Goal: Task Accomplishment & Management: Complete application form

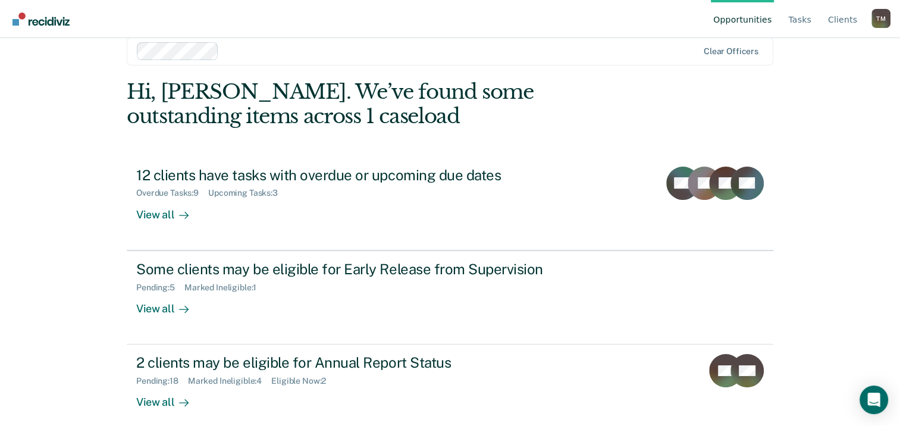
scroll to position [32, 0]
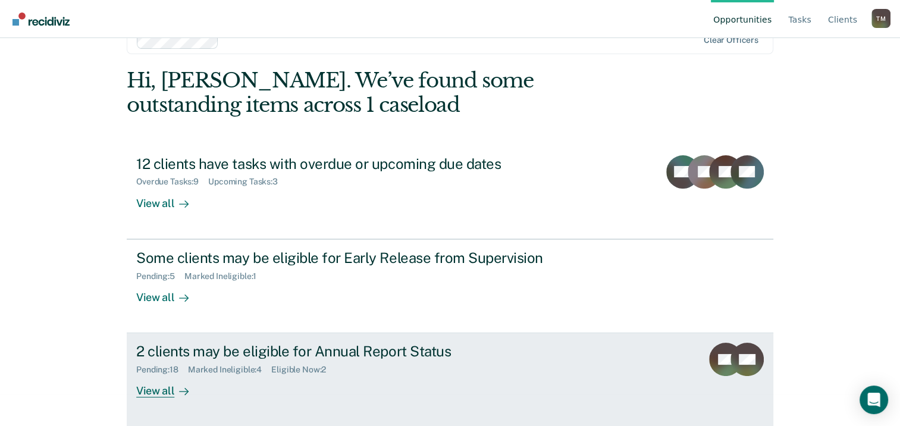
click at [193, 352] on div "2 clients may be eligible for Annual Report Status" at bounding box center [345, 351] width 418 height 17
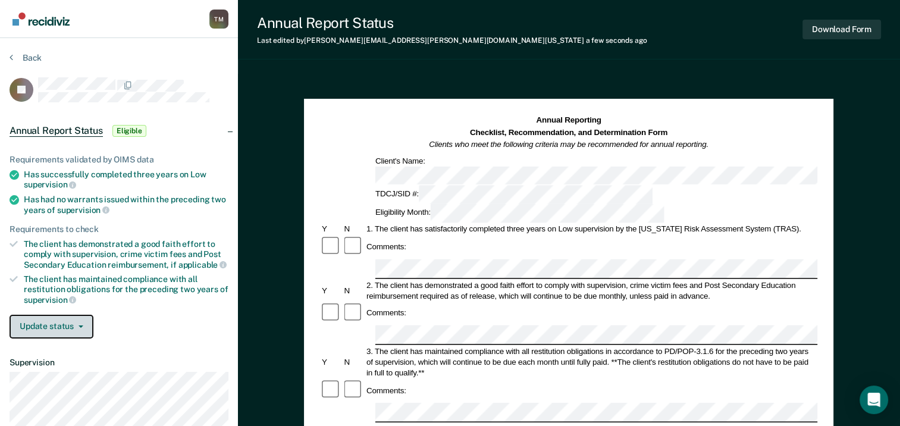
click at [85, 320] on button "Update status" at bounding box center [52, 327] width 84 height 24
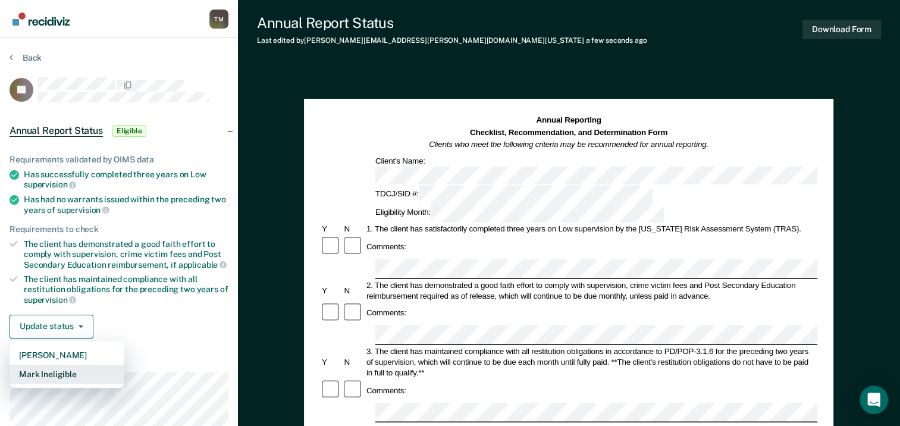
click at [80, 373] on button "Mark Ineligible" at bounding box center [67, 374] width 115 height 19
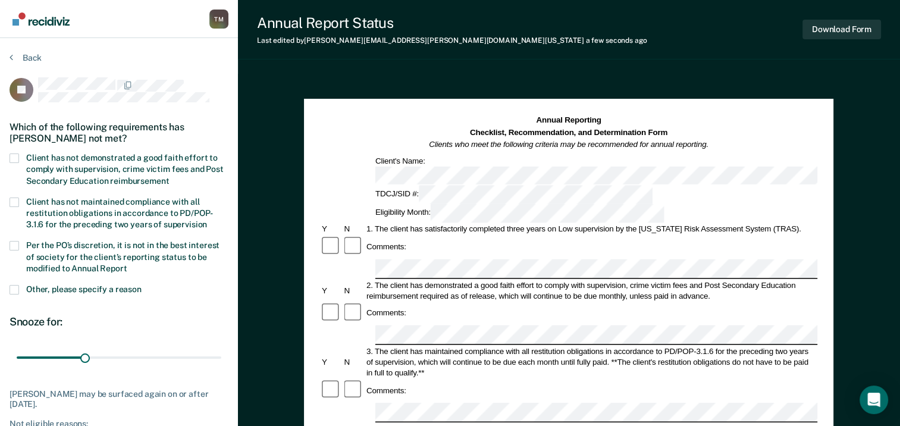
click at [14, 245] on span at bounding box center [15, 246] width 10 height 10
click at [127, 264] on input "Per the PO’s discretion, it is not in the best interest of society for the clie…" at bounding box center [127, 264] width 0 height 0
click at [14, 155] on span at bounding box center [15, 159] width 10 height 10
click at [169, 177] on input "Client has not demonstrated a good faith effort to comply with supervision, cri…" at bounding box center [169, 177] width 0 height 0
drag, startPoint x: 35, startPoint y: 355, endPoint x: 237, endPoint y: 357, distance: 201.7
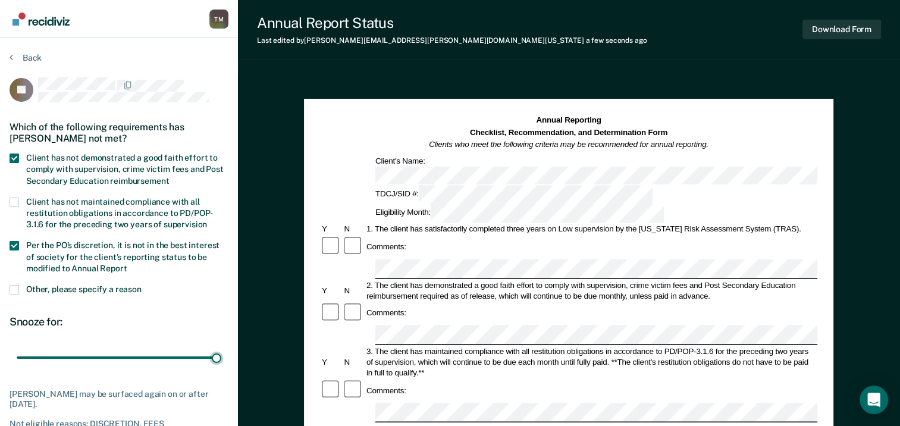
type input "365"
click at [221, 357] on input "range" at bounding box center [119, 358] width 205 height 21
click at [851, 32] on button "Download Form" at bounding box center [842, 30] width 79 height 20
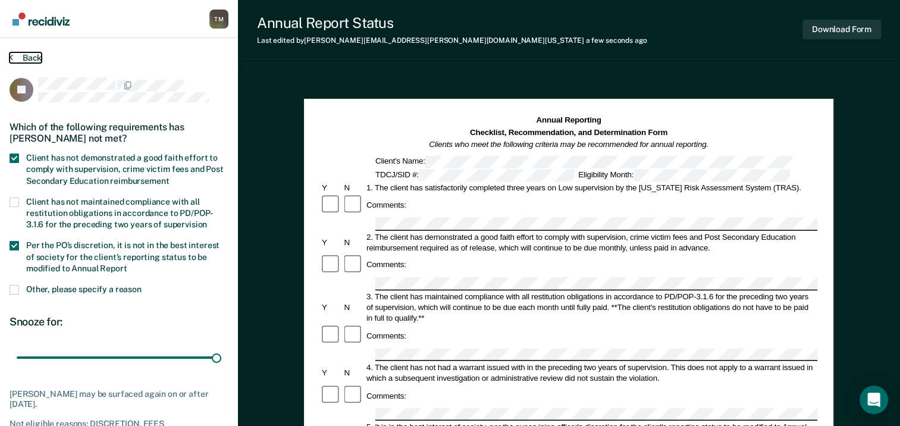
click at [21, 55] on button "Back" at bounding box center [26, 57] width 32 height 11
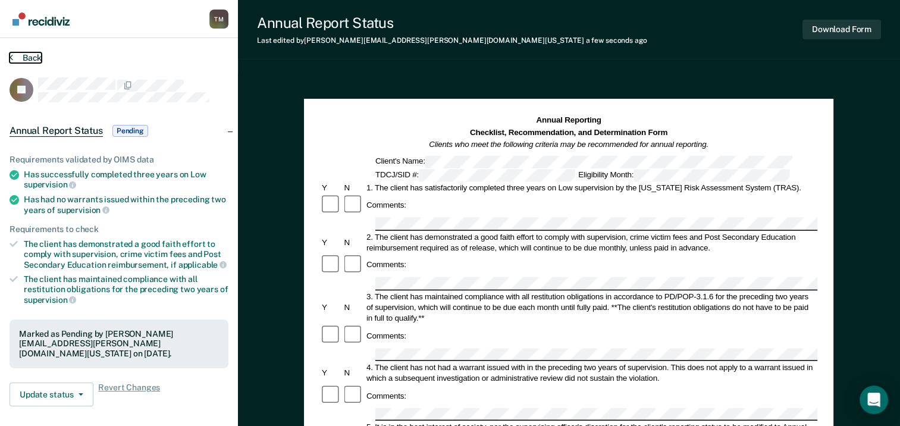
click at [21, 55] on button "Back" at bounding box center [26, 57] width 32 height 11
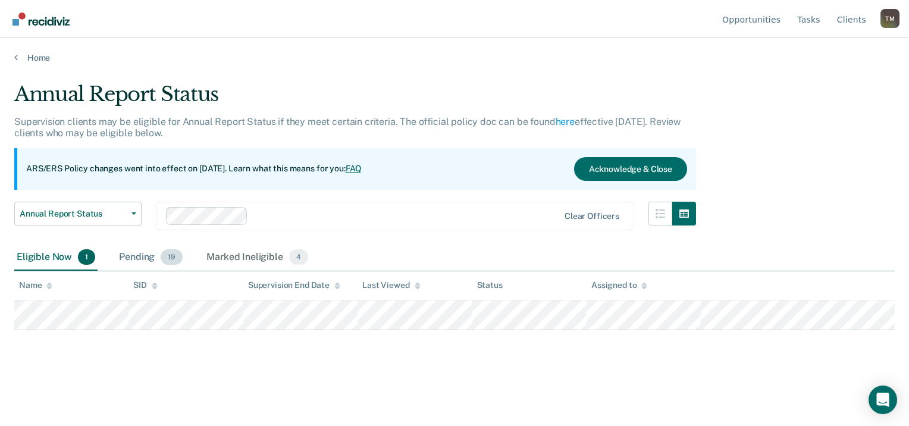
click at [139, 255] on div "Pending 19" at bounding box center [151, 258] width 68 height 26
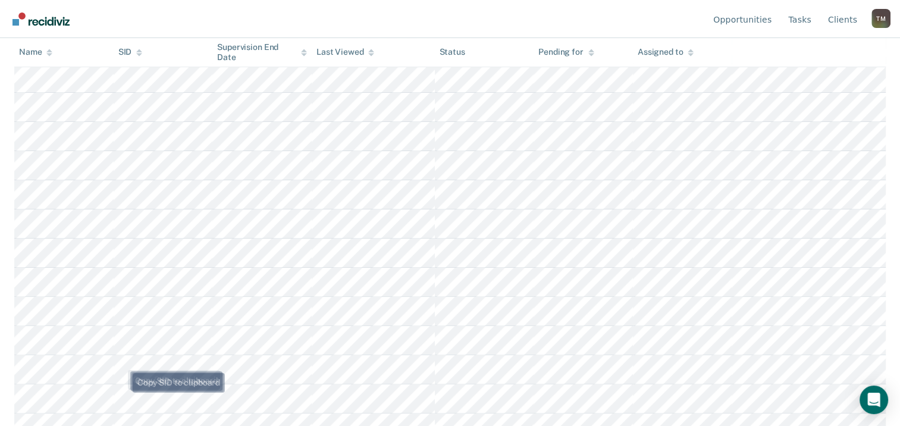
scroll to position [427, 0]
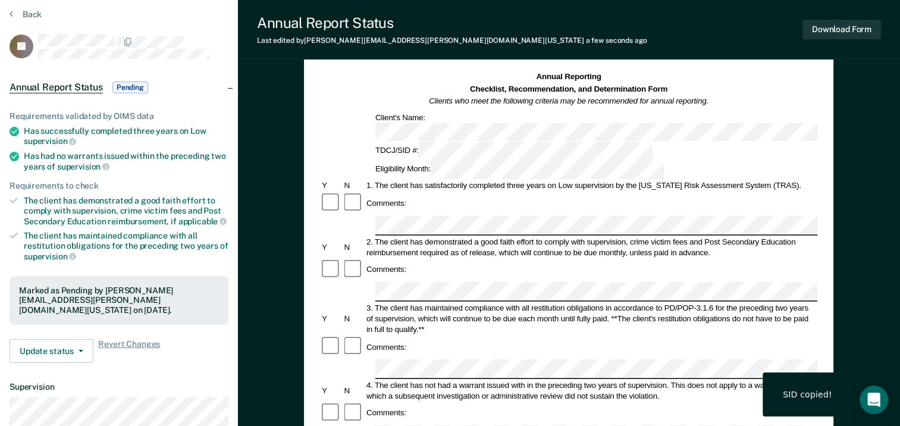
scroll to position [179, 0]
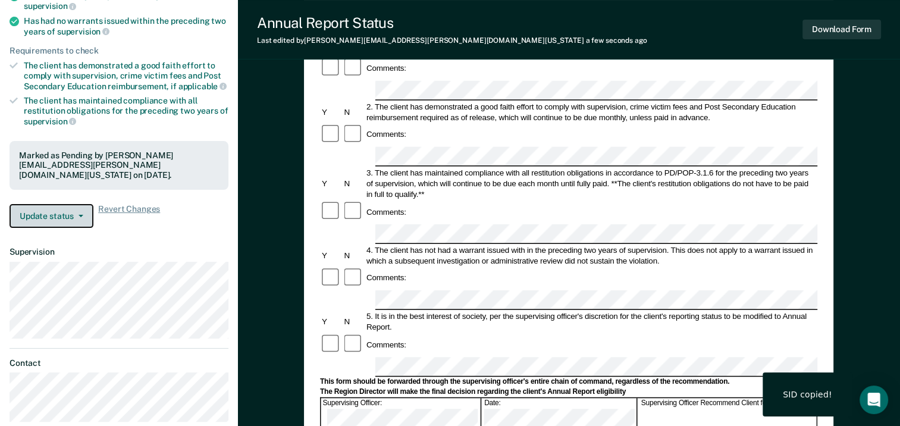
click at [85, 204] on button "Update status" at bounding box center [52, 216] width 84 height 24
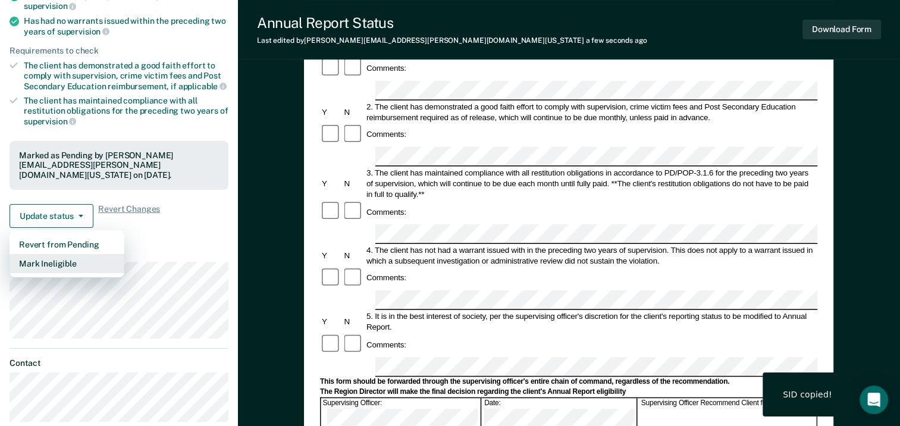
click at [73, 254] on button "Mark Ineligible" at bounding box center [67, 263] width 115 height 19
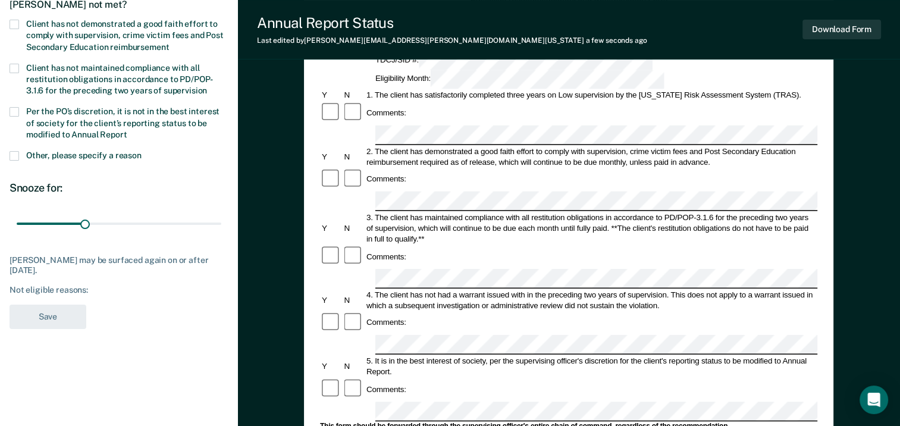
scroll to position [119, 0]
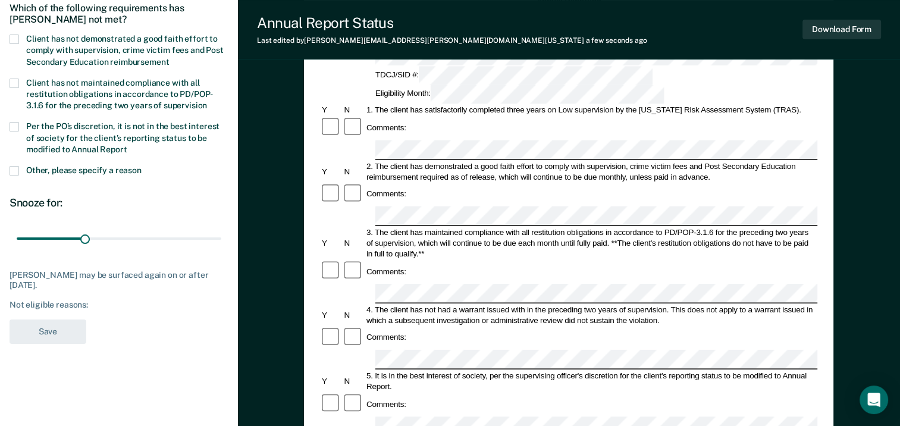
click at [14, 36] on span at bounding box center [15, 40] width 10 height 10
click at [169, 58] on input "Client has not demonstrated a good faith effort to comply with supervision, cri…" at bounding box center [169, 58] width 0 height 0
click at [14, 125] on span at bounding box center [15, 127] width 10 height 10
click at [127, 145] on input "Per the PO’s discretion, it is not in the best interest of society for the clie…" at bounding box center [127, 145] width 0 height 0
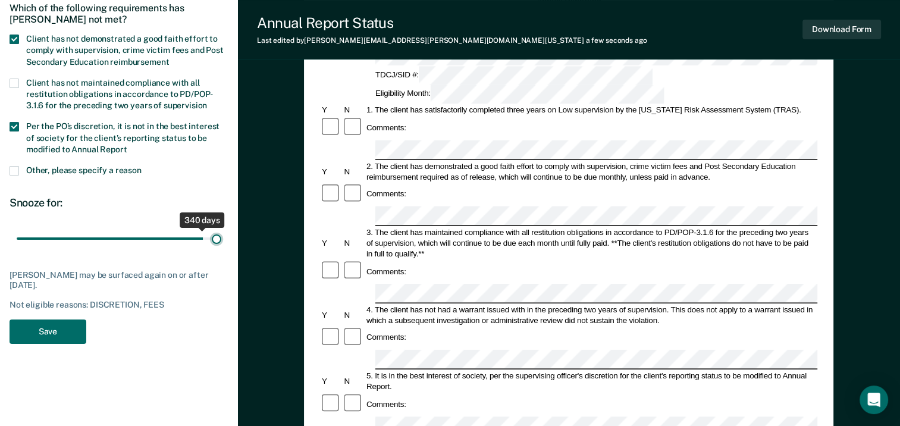
drag, startPoint x: 35, startPoint y: 240, endPoint x: 237, endPoint y: 233, distance: 202.5
type input "365"
click at [221, 233] on input "range" at bounding box center [119, 239] width 205 height 21
click at [31, 327] on button "Save" at bounding box center [48, 332] width 77 height 24
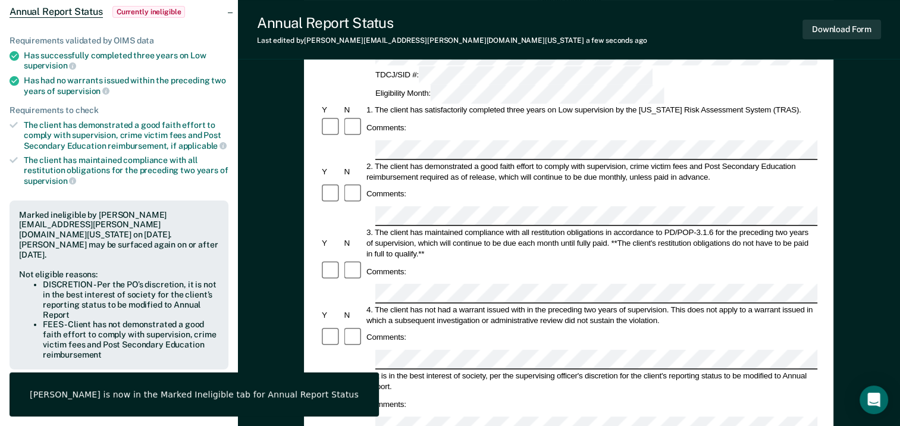
scroll to position [0, 0]
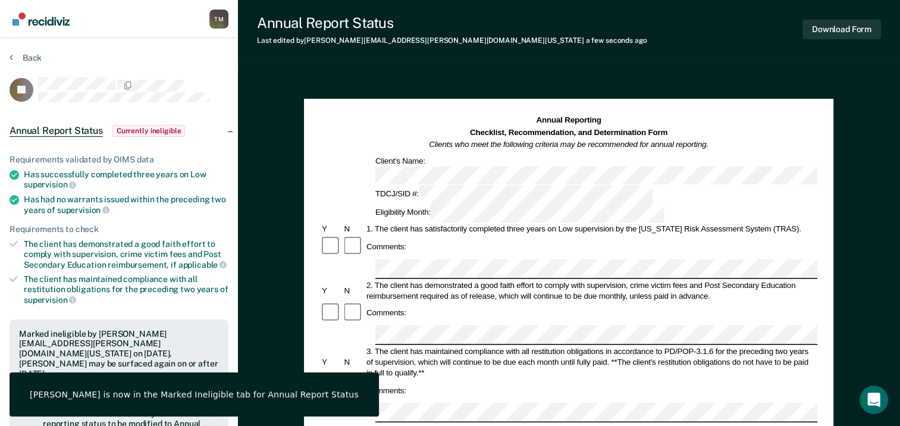
click at [37, 21] on img "Go to Recidiviz Home" at bounding box center [40, 18] width 57 height 13
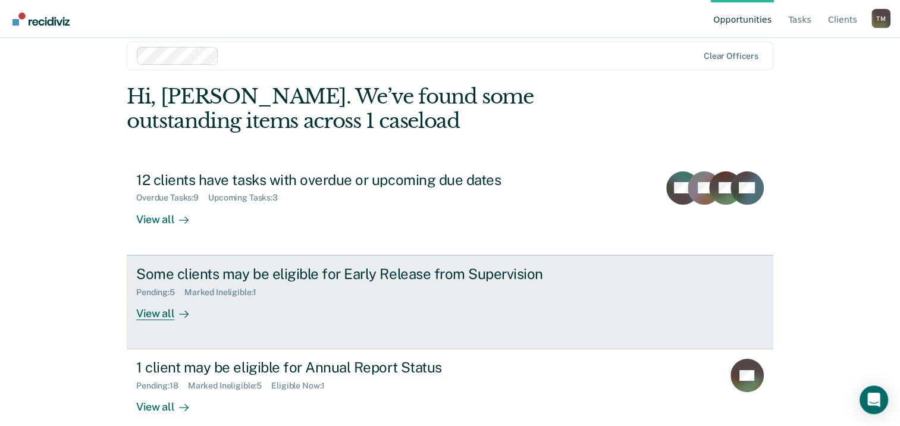
scroll to position [32, 0]
